Goal: Information Seeking & Learning: Learn about a topic

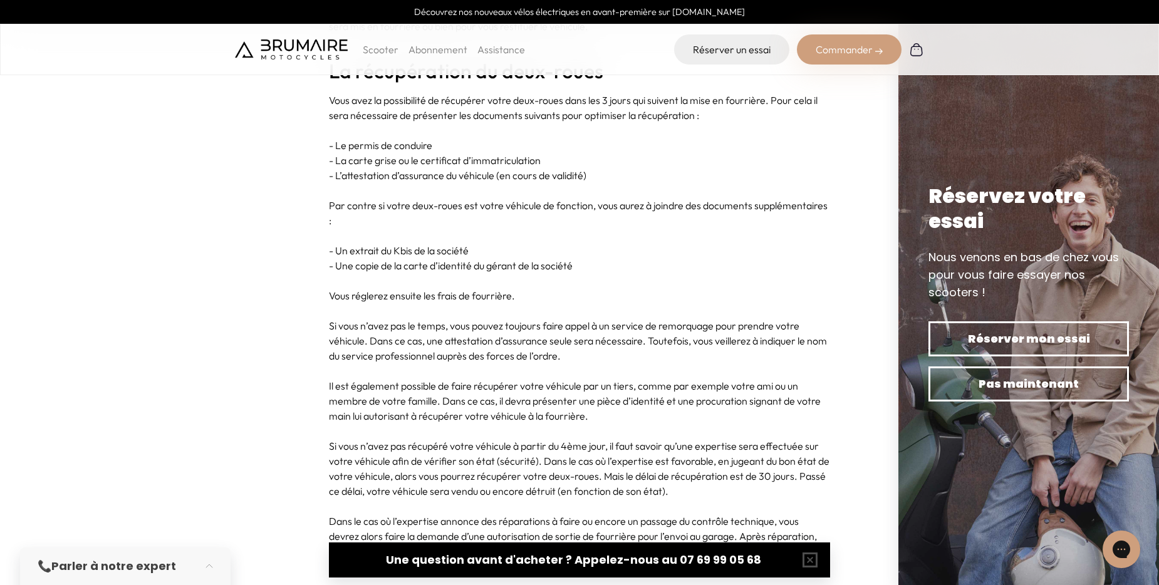
scroll to position [2444, 0]
click at [617, 324] on p "Si vous n’avez pas le temps, vous pouvez toujours faire appel à un service de r…" at bounding box center [579, 340] width 501 height 45
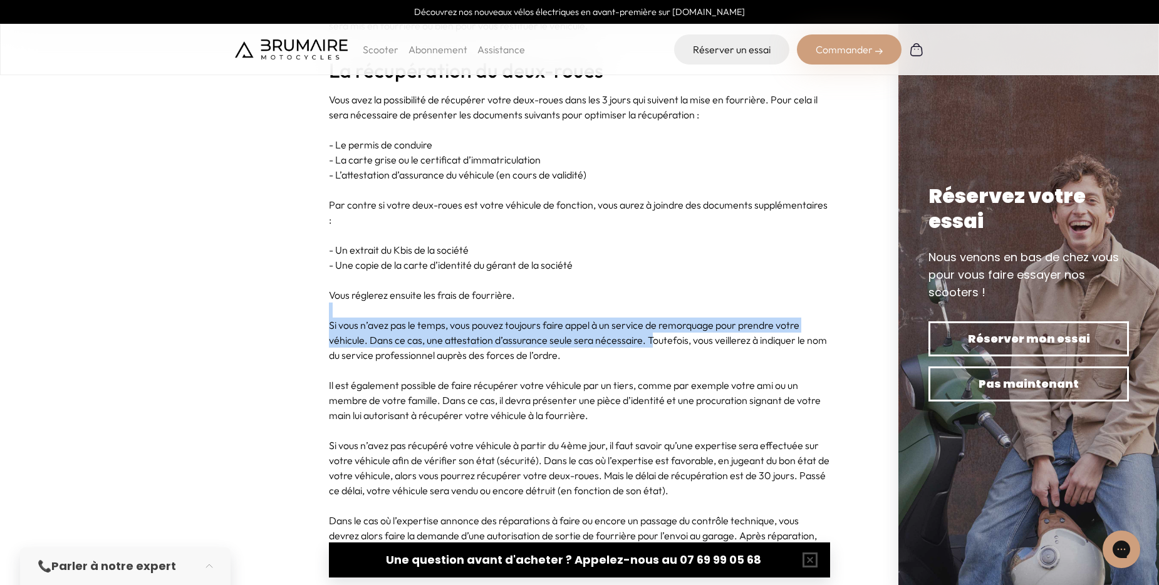
drag, startPoint x: 652, startPoint y: 323, endPoint x: 305, endPoint y: 303, distance: 347.1
drag, startPoint x: 305, startPoint y: 303, endPoint x: 484, endPoint y: 333, distance: 181.6
click at [484, 333] on p "Si vous n’avez pas le temps, vous pouvez toujours faire appel à un service de r…" at bounding box center [579, 340] width 501 height 45
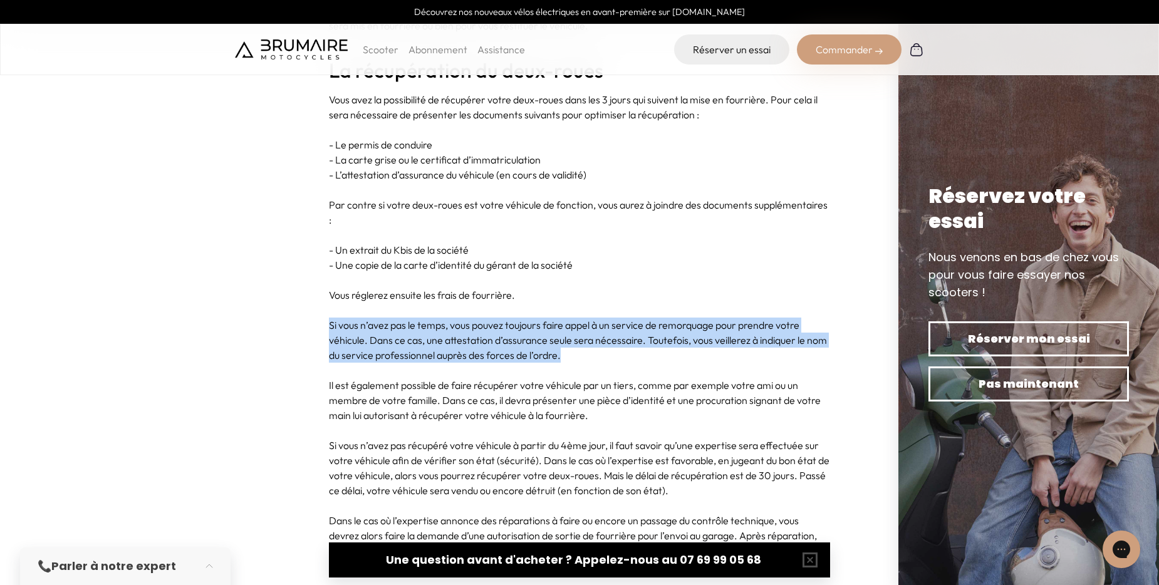
drag, startPoint x: 568, startPoint y: 342, endPoint x: 312, endPoint y: 310, distance: 257.6
drag, startPoint x: 312, startPoint y: 310, endPoint x: 517, endPoint y: 338, distance: 206.8
click at [517, 338] on p "Si vous n’avez pas le temps, vous pouvez toujours faire appel à un service de r…" at bounding box center [579, 340] width 501 height 45
drag, startPoint x: 575, startPoint y: 338, endPoint x: 319, endPoint y: 306, distance: 258.4
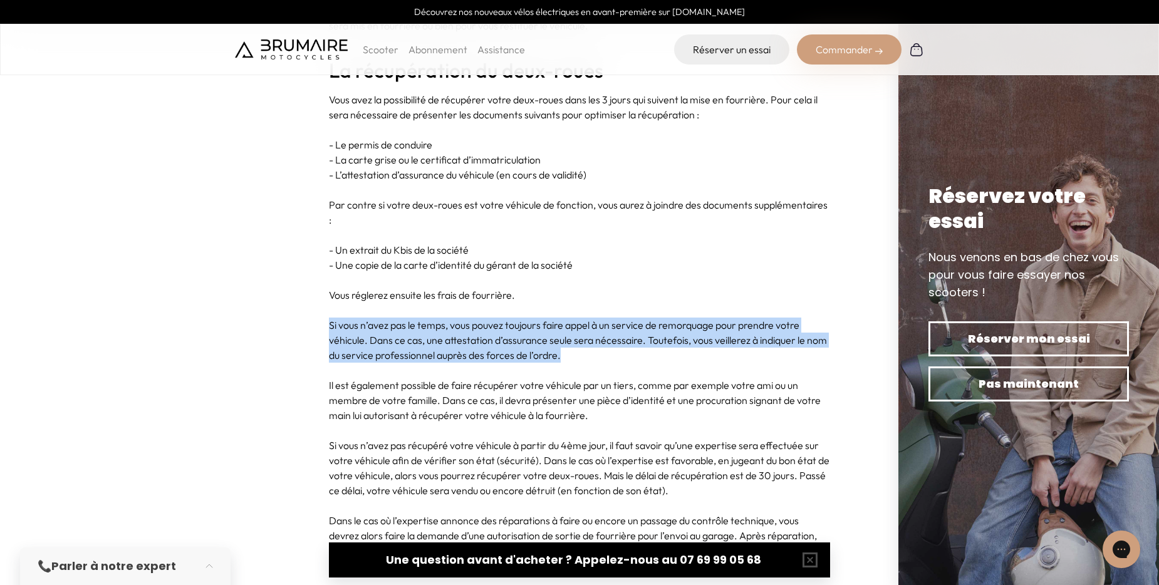
click at [590, 321] on p "Si vous n’avez pas le temps, vous pouvez toujours faire appel à un service de r…" at bounding box center [579, 340] width 501 height 45
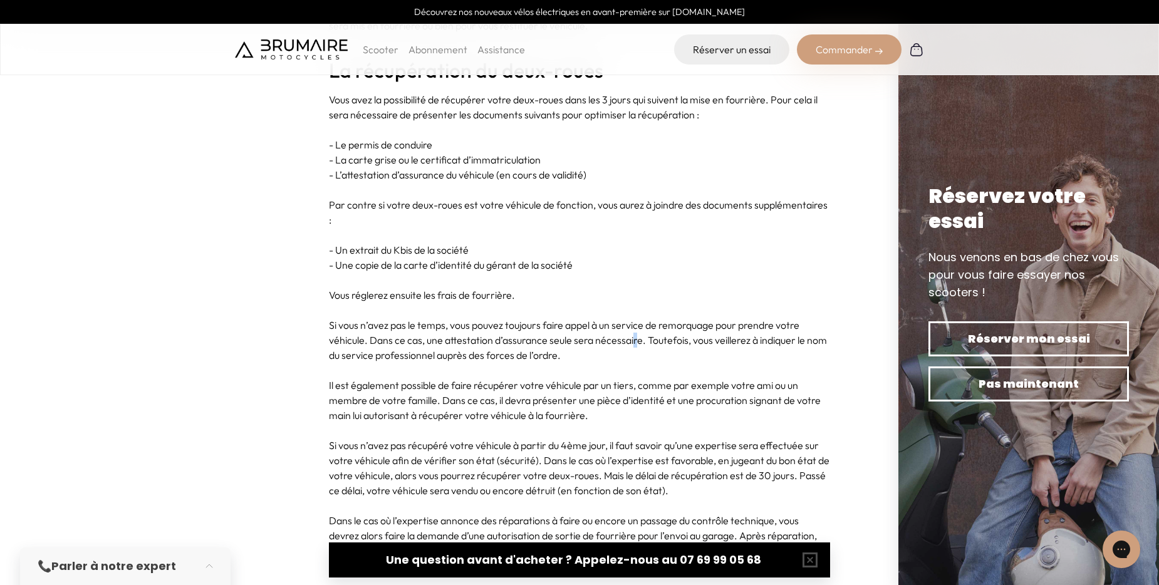
drag, startPoint x: 635, startPoint y: 323, endPoint x: 645, endPoint y: 326, distance: 10.3
click at [645, 326] on p "Si vous n’avez pas le temps, vous pouvez toujours faire appel à un service de r…" at bounding box center [579, 340] width 501 height 45
drag, startPoint x: 645, startPoint y: 326, endPoint x: 652, endPoint y: 327, distance: 7.0
click at [652, 327] on p "Si vous n’avez pas le temps, vous pouvez toujours faire appel à un service de r…" at bounding box center [579, 340] width 501 height 45
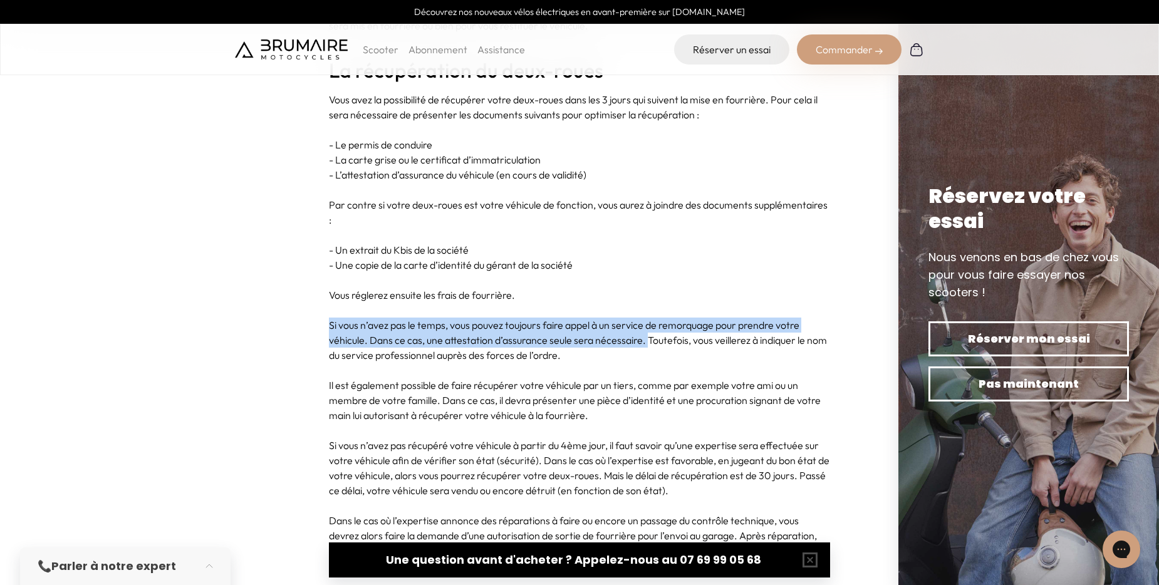
drag, startPoint x: 649, startPoint y: 327, endPoint x: 315, endPoint y: 314, distance: 334.3
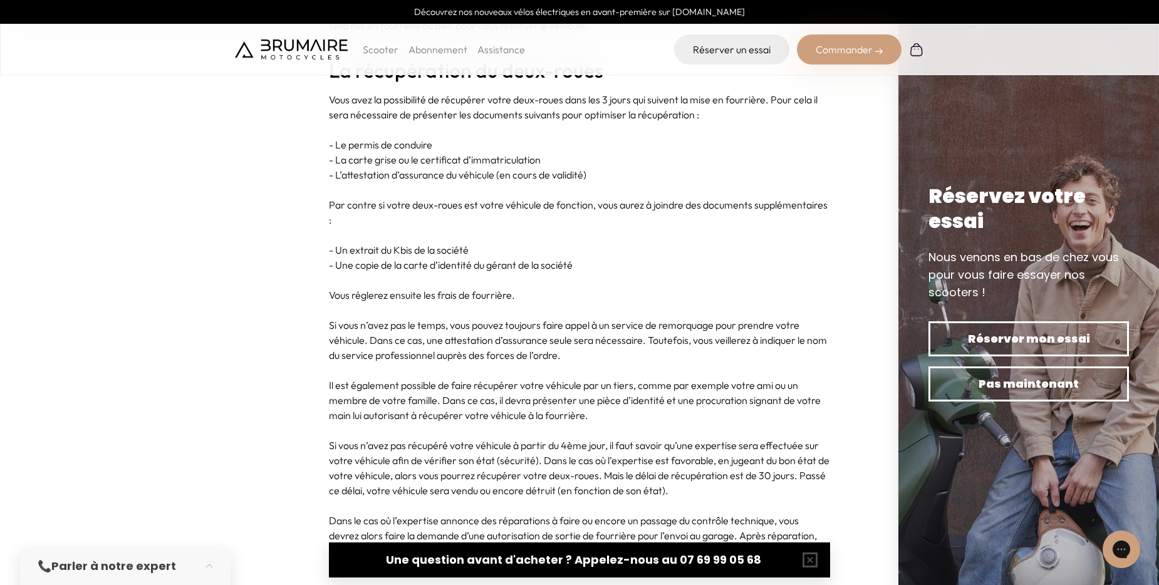
click at [588, 339] on p "Si vous n’avez pas le temps, vous pouvez toujours faire appel à un service de r…" at bounding box center [579, 340] width 501 height 45
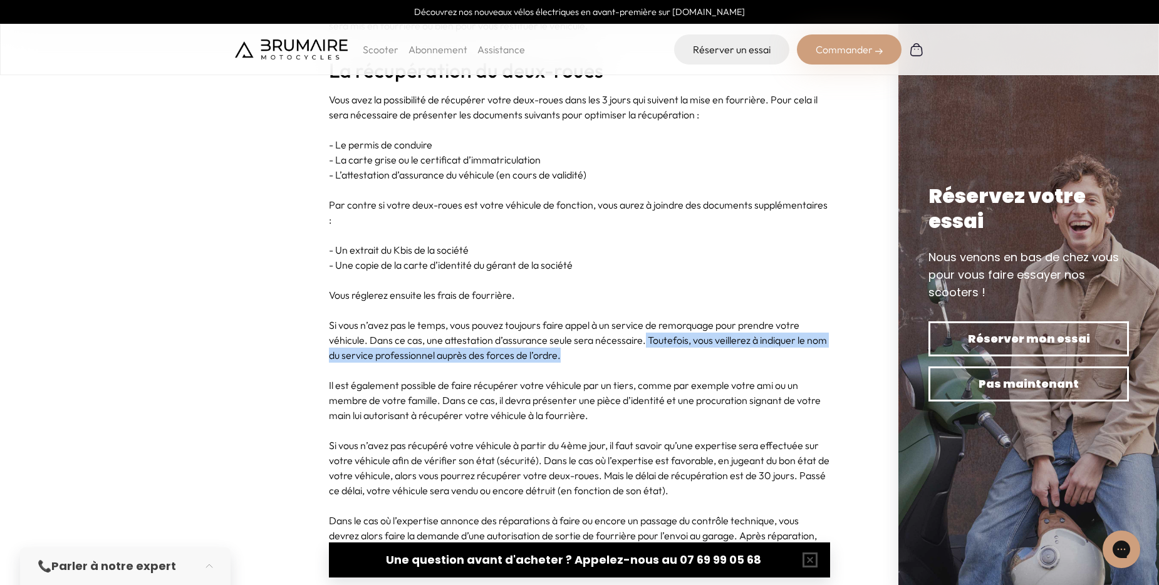
drag, startPoint x: 590, startPoint y: 338, endPoint x: 644, endPoint y: 331, distance: 55.0
click at [644, 331] on p "Si vous n’avez pas le temps, vous pouvez toujours faire appel à un service de r…" at bounding box center [579, 340] width 501 height 45
drag, startPoint x: 644, startPoint y: 331, endPoint x: 601, endPoint y: 345, distance: 45.4
click at [601, 345] on p "Si vous n’avez pas le temps, vous pouvez toujours faire appel à un service de r…" at bounding box center [579, 340] width 501 height 45
drag, startPoint x: 593, startPoint y: 342, endPoint x: 647, endPoint y: 330, distance: 55.2
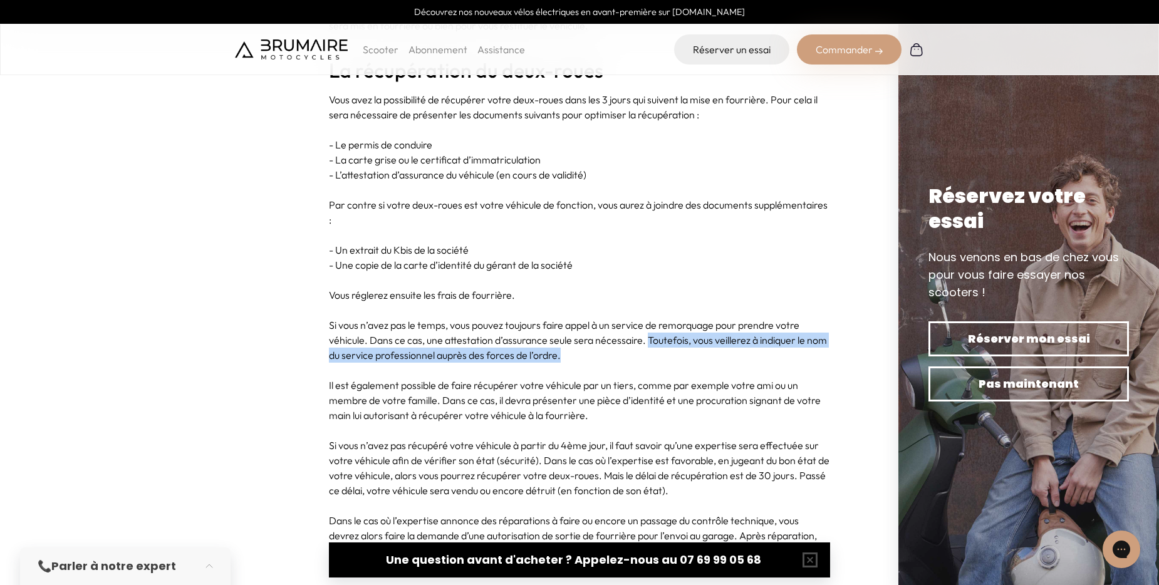
click at [647, 330] on p "Si vous n’avez pas le temps, vous pouvez toujours faire appel à un service de r…" at bounding box center [579, 340] width 501 height 45
drag, startPoint x: 647, startPoint y: 330, endPoint x: 648, endPoint y: 347, distance: 17.6
click at [648, 347] on p "Si vous n’avez pas le temps, vous pouvez toujours faire appel à un service de r…" at bounding box center [579, 340] width 501 height 45
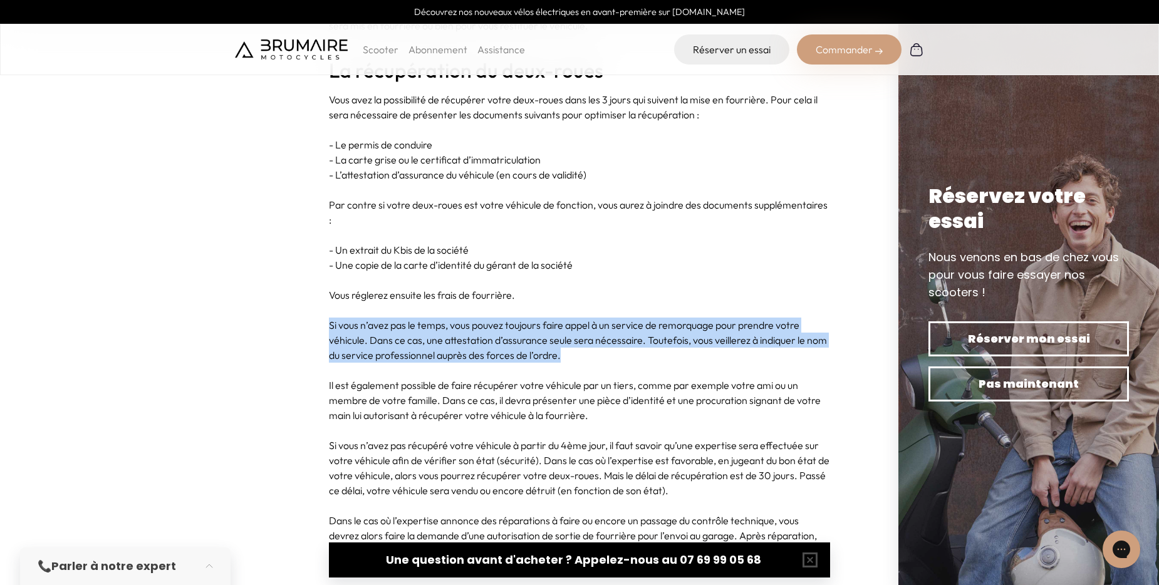
drag, startPoint x: 646, startPoint y: 344, endPoint x: 323, endPoint y: 316, distance: 323.9
drag, startPoint x: 323, startPoint y: 316, endPoint x: 503, endPoint y: 315, distance: 179.8
click at [503, 318] on p "Si vous n’avez pas le temps, vous pouvez toujours faire appel à un service de r…" at bounding box center [579, 340] width 501 height 45
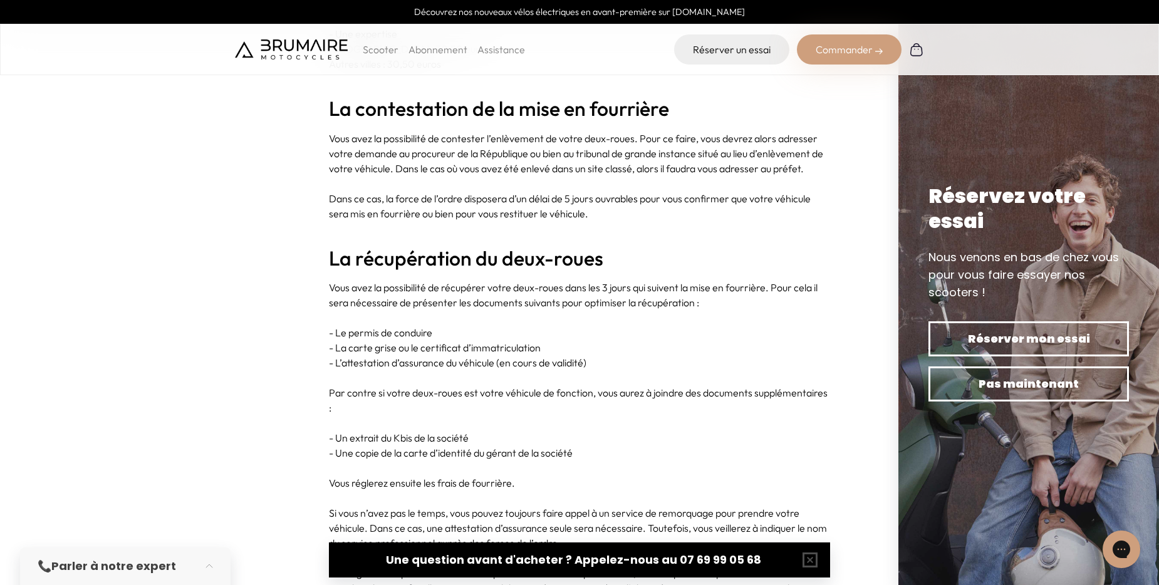
scroll to position [2193, 0]
